Goal: Task Accomplishment & Management: Use online tool/utility

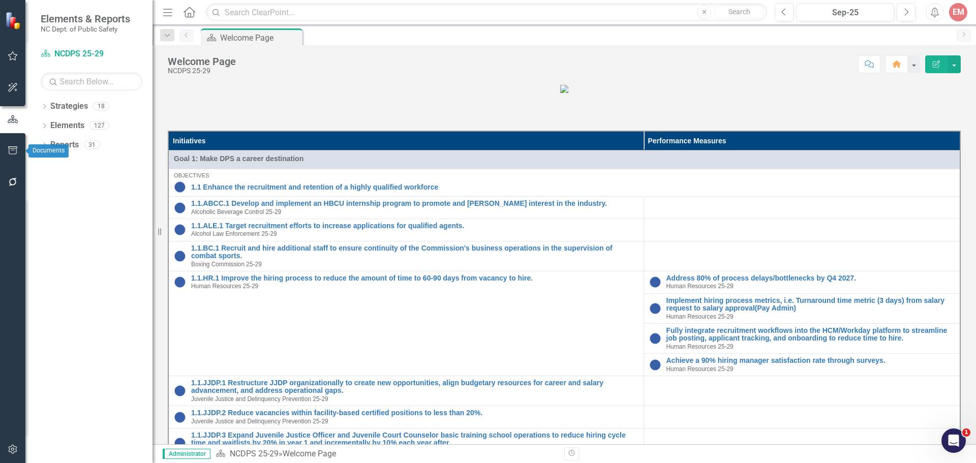
click at [9, 186] on icon "button" at bounding box center [13, 182] width 11 height 8
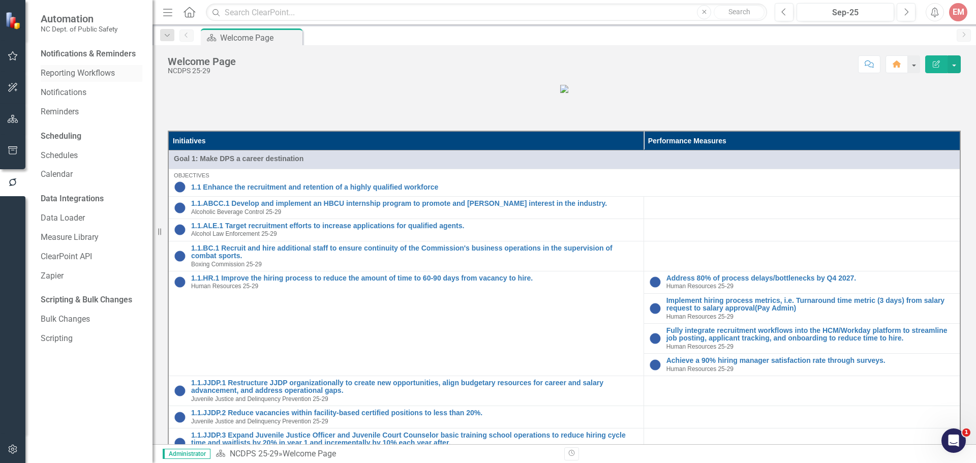
click at [83, 72] on link "Reporting Workflows" at bounding box center [92, 74] width 102 height 12
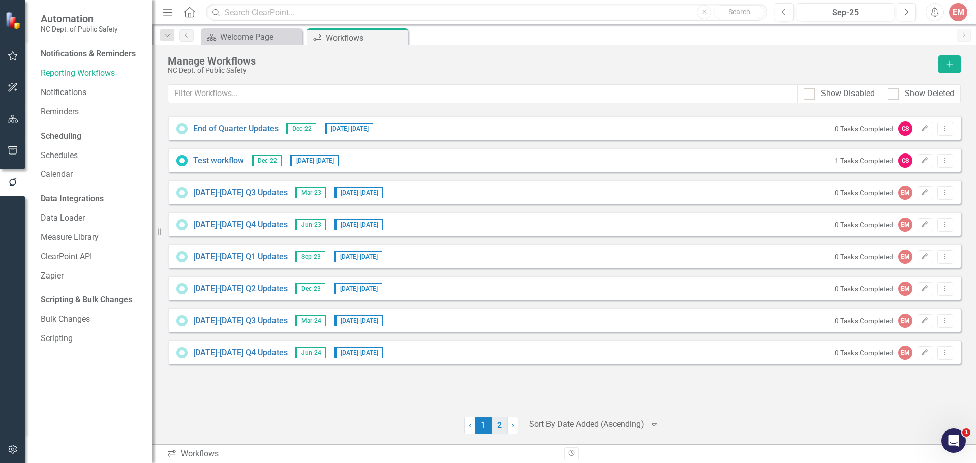
click at [495, 423] on link "2" at bounding box center [500, 425] width 16 height 17
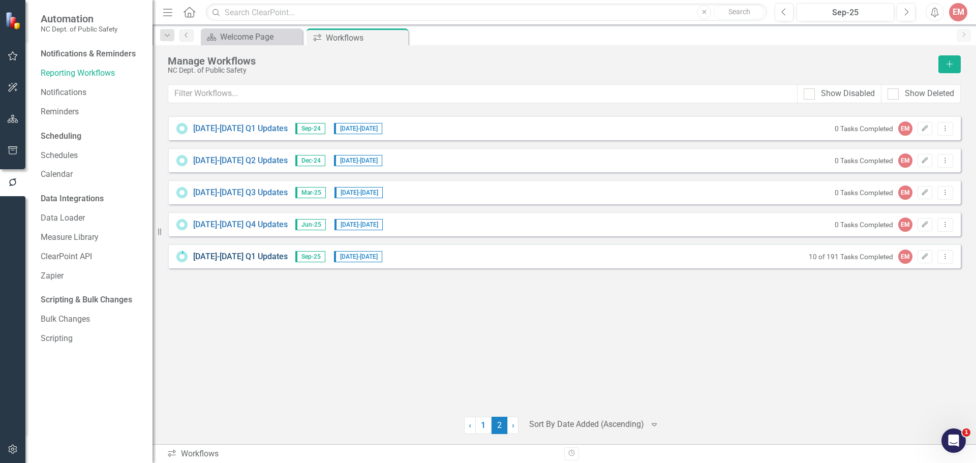
click at [222, 256] on link "[DATE]-[DATE] Q1 Updates" at bounding box center [240, 257] width 95 height 12
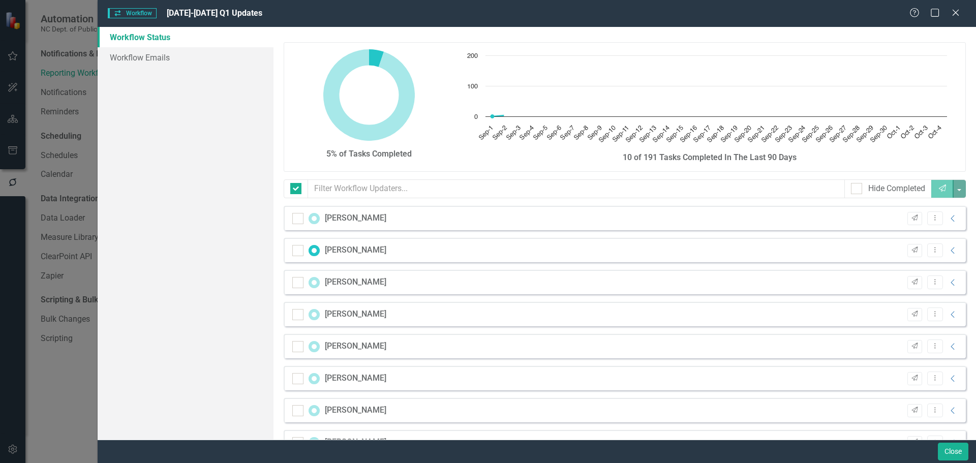
checkbox input "false"
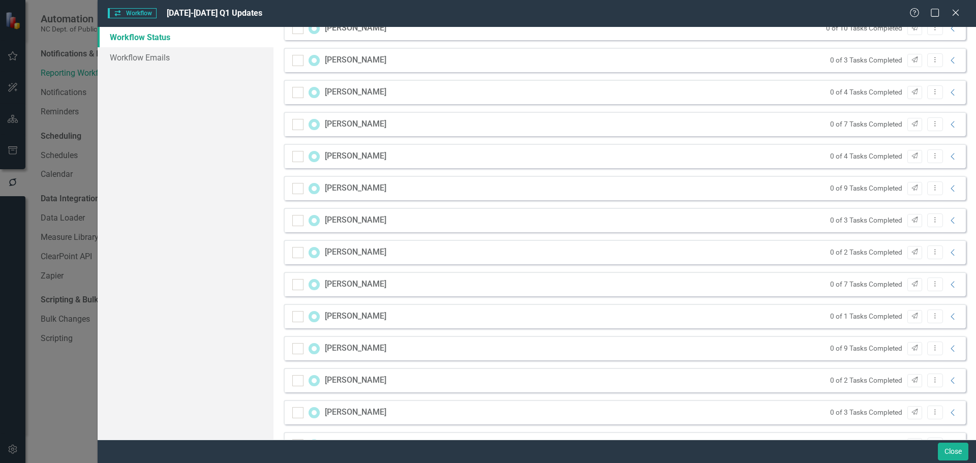
scroll to position [458, 0]
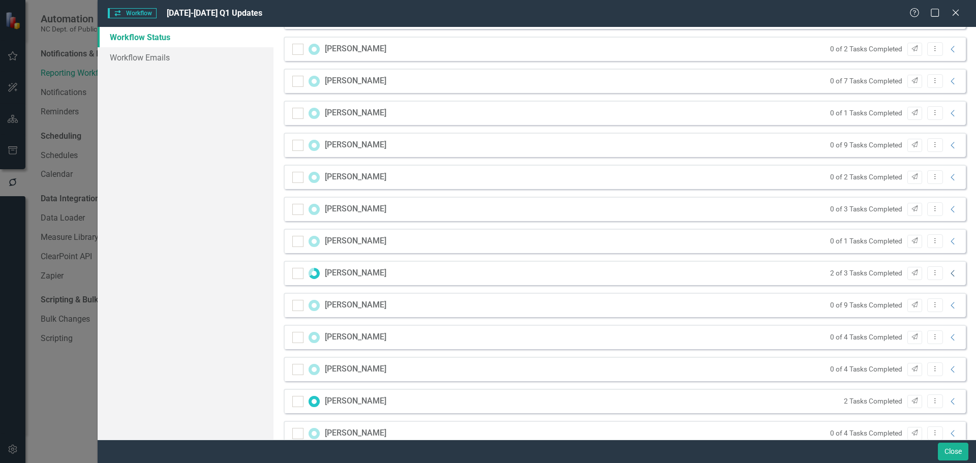
click at [951, 271] on icon at bounding box center [953, 273] width 4 height 7
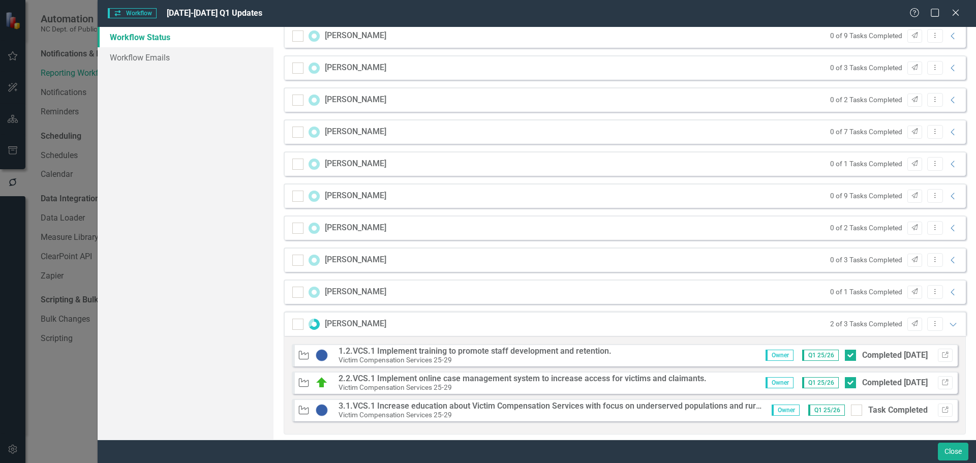
scroll to position [356, 0]
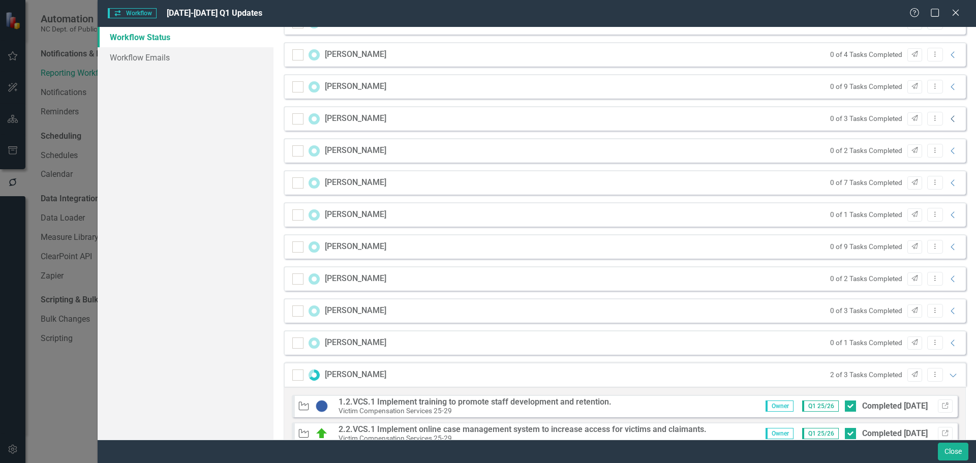
click at [948, 116] on icon "Collapse" at bounding box center [953, 119] width 10 height 8
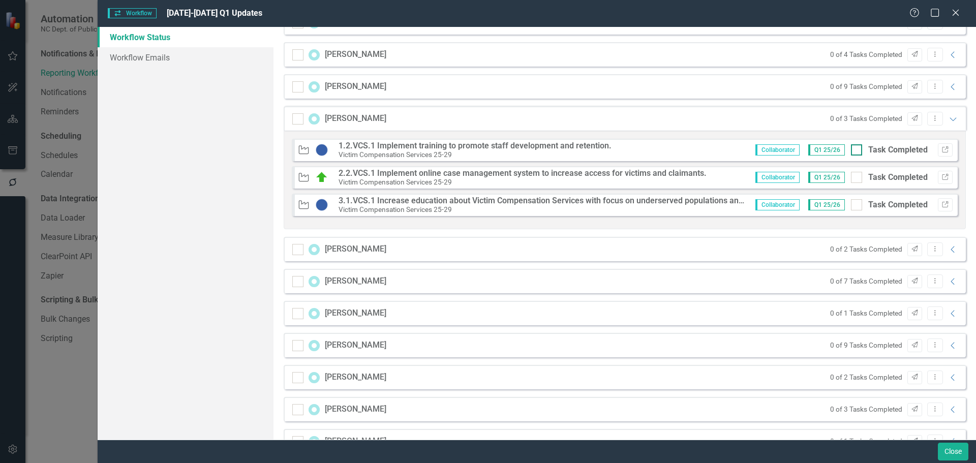
click at [851, 150] on input "Task Completed" at bounding box center [854, 147] width 7 height 7
checkbox input "true"
click at [851, 177] on input "Task Completed" at bounding box center [854, 175] width 7 height 7
checkbox input "true"
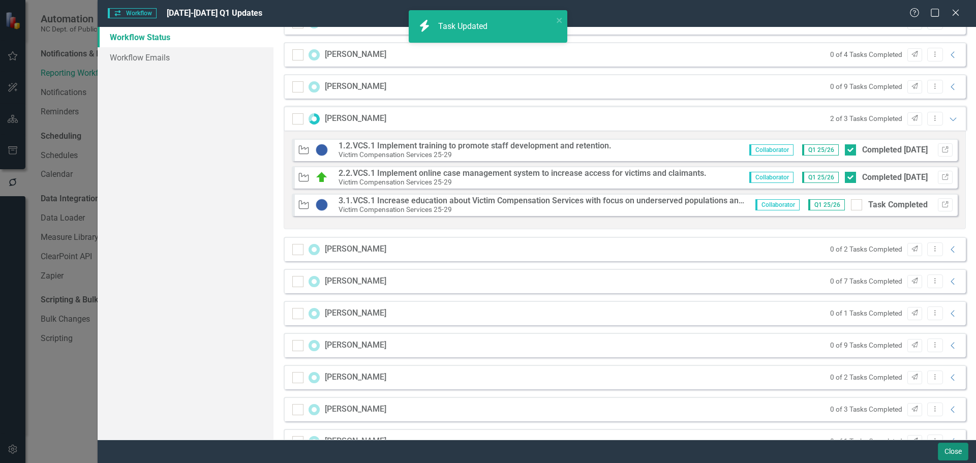
click at [964, 454] on button "Close" at bounding box center [953, 452] width 31 height 18
